Goal: Information Seeking & Learning: Learn about a topic

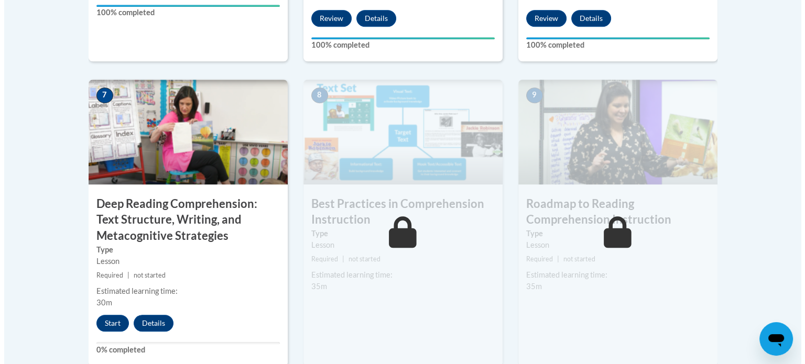
scroll to position [868, 0]
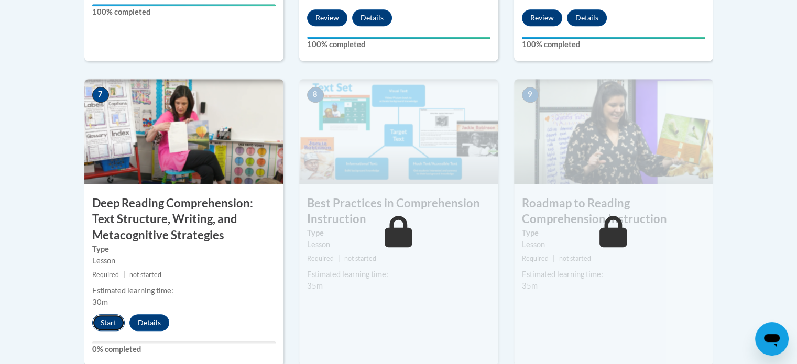
click at [105, 320] on button "Start" at bounding box center [108, 323] width 32 height 17
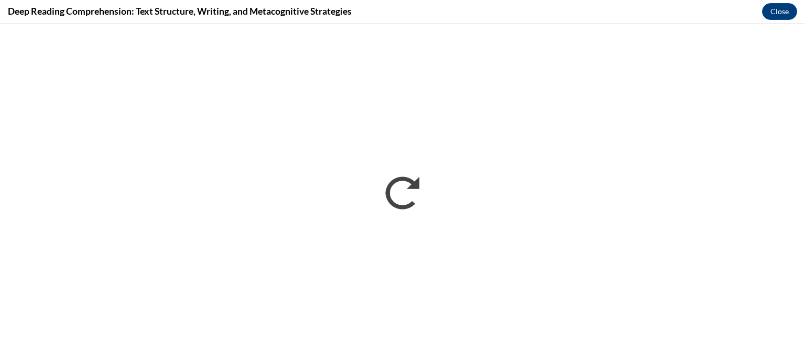
scroll to position [0, 0]
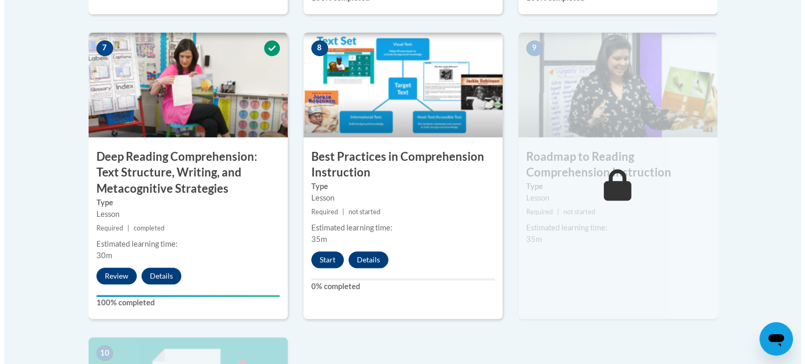
scroll to position [914, 0]
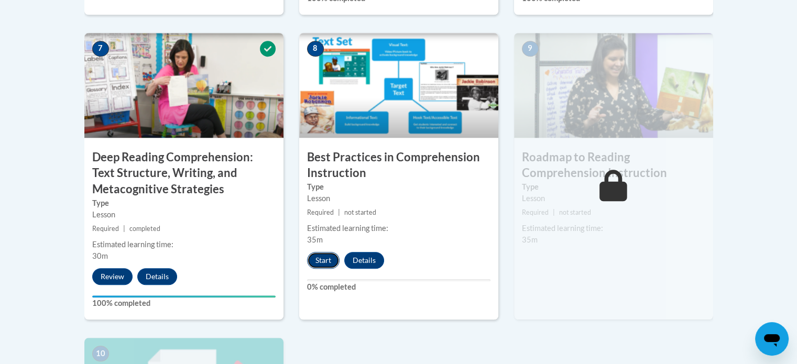
click at [327, 261] on button "Start" at bounding box center [323, 260] width 32 height 17
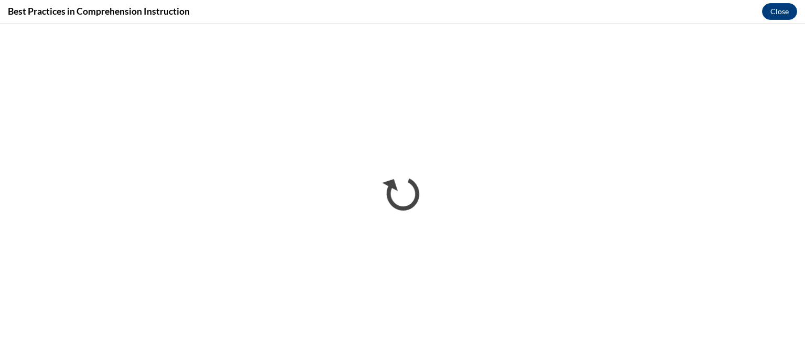
scroll to position [0, 0]
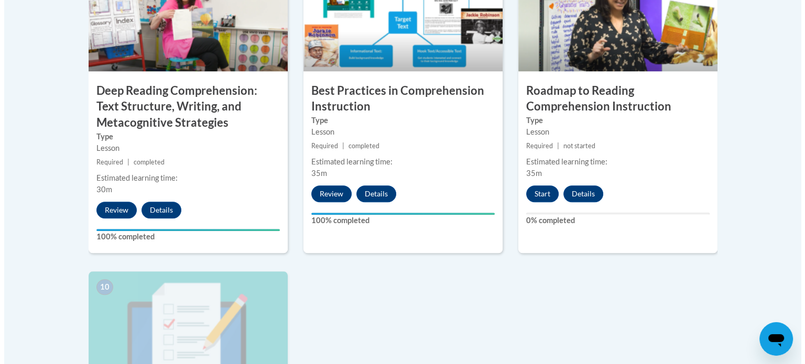
scroll to position [982, 0]
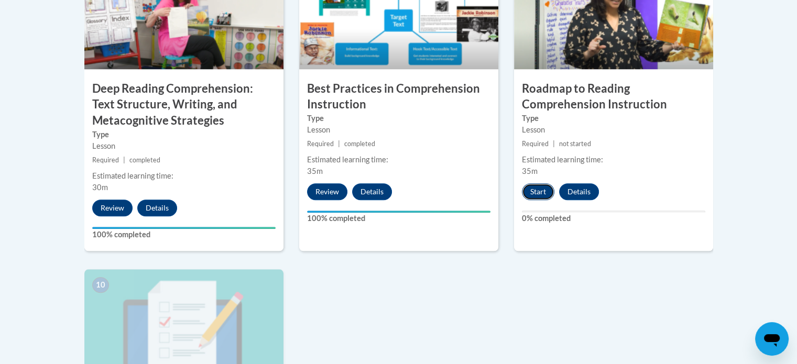
click at [533, 193] on button "Start" at bounding box center [538, 191] width 32 height 17
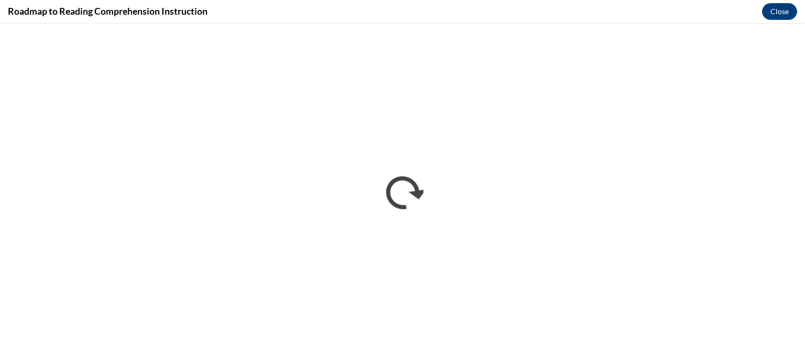
scroll to position [0, 0]
